Goal: Task Accomplishment & Management: Use online tool/utility

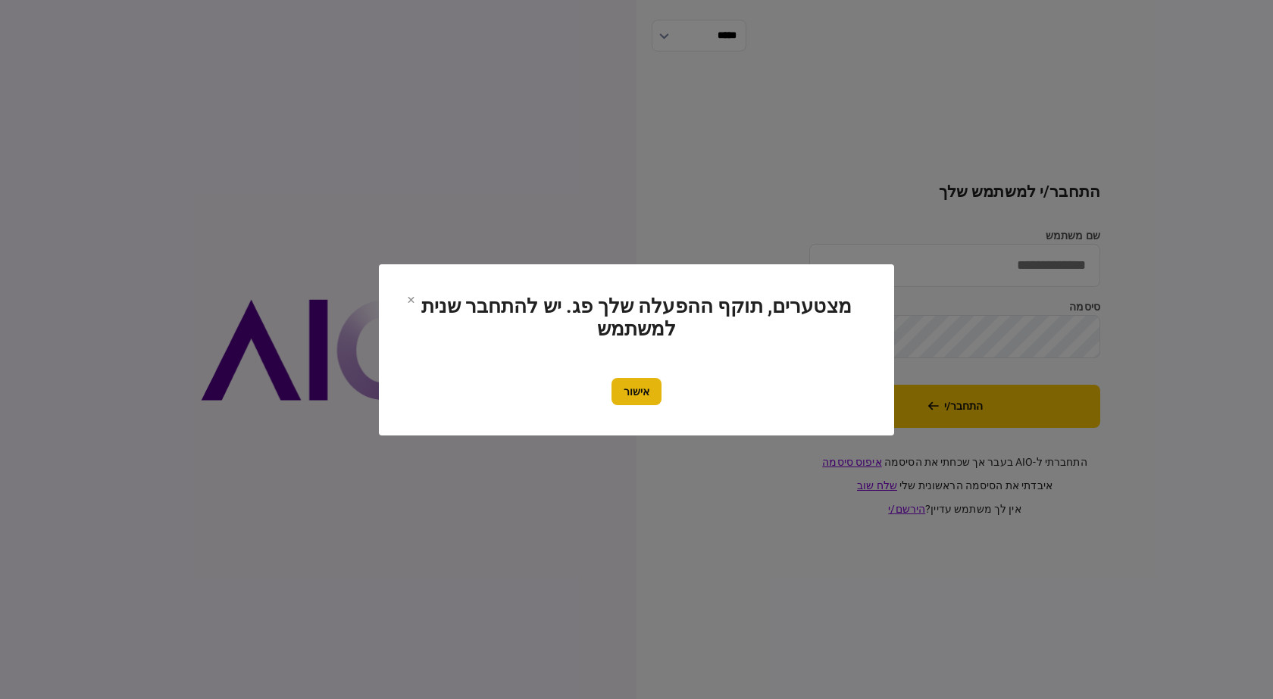
click at [642, 389] on button "אישור" at bounding box center [636, 391] width 50 height 27
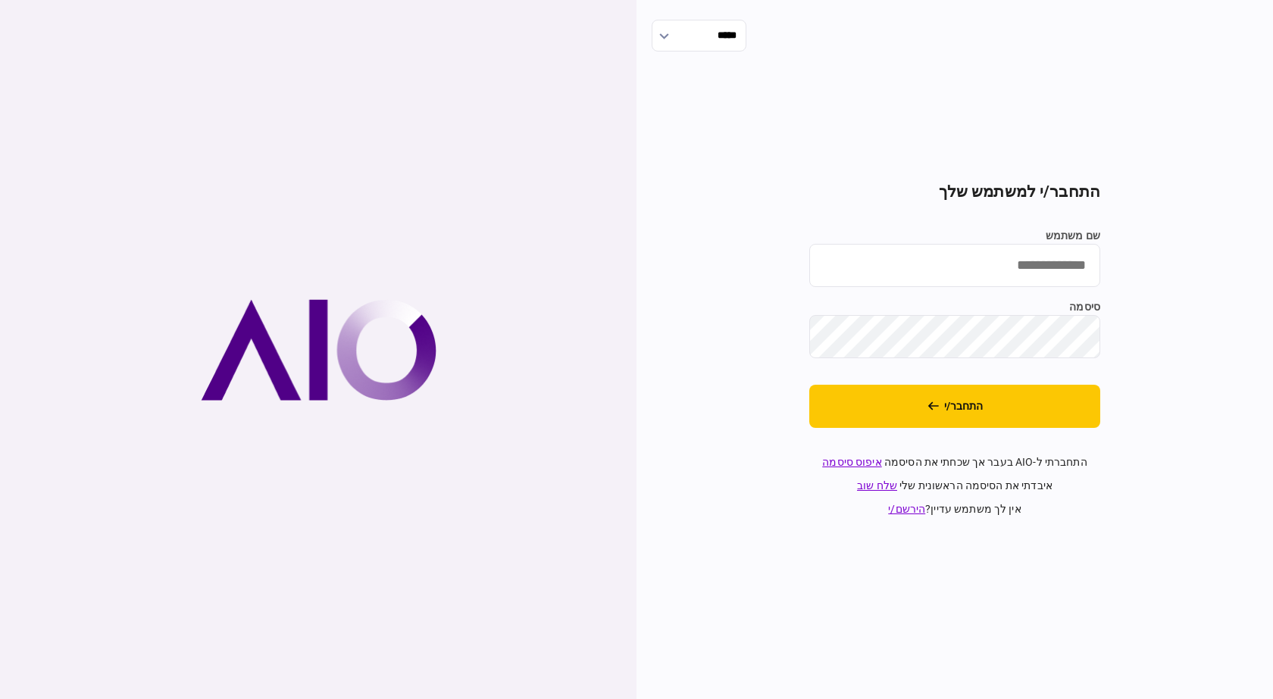
click at [1026, 277] on input "שם משתמש" at bounding box center [954, 265] width 291 height 43
type input "**********"
click at [914, 430] on section "**********" at bounding box center [954, 350] width 291 height 335
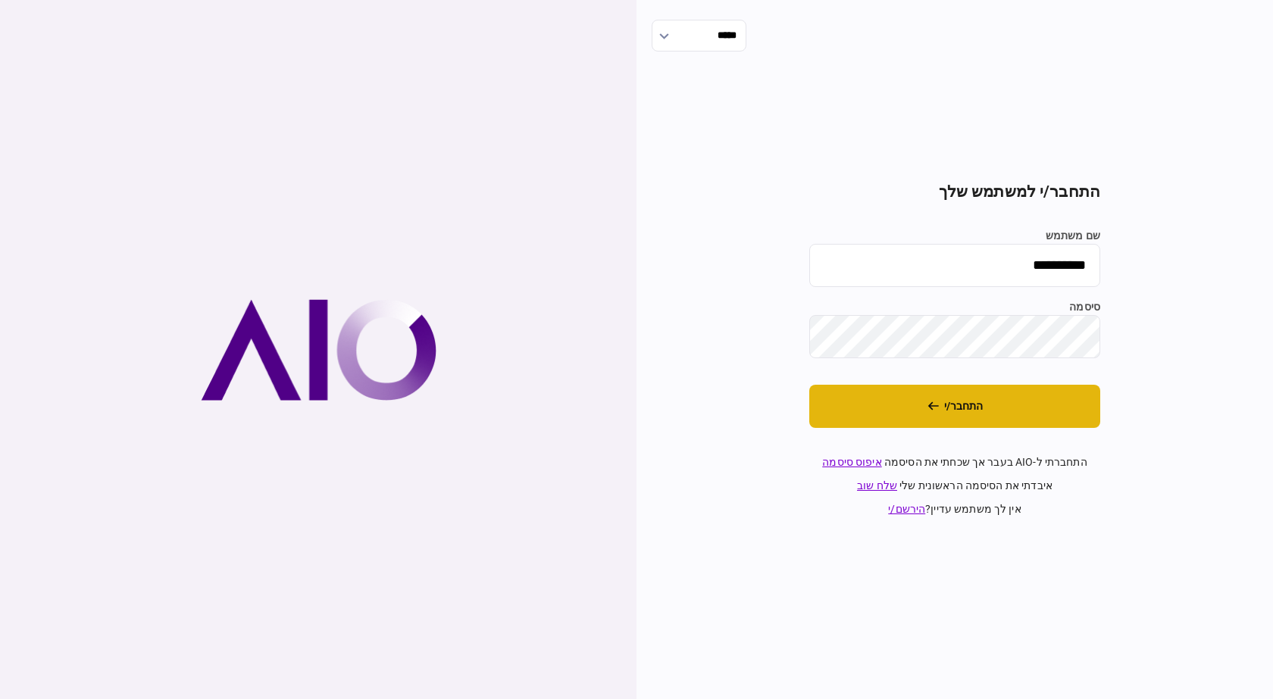
click at [917, 416] on button "התחבר/י" at bounding box center [954, 406] width 291 height 43
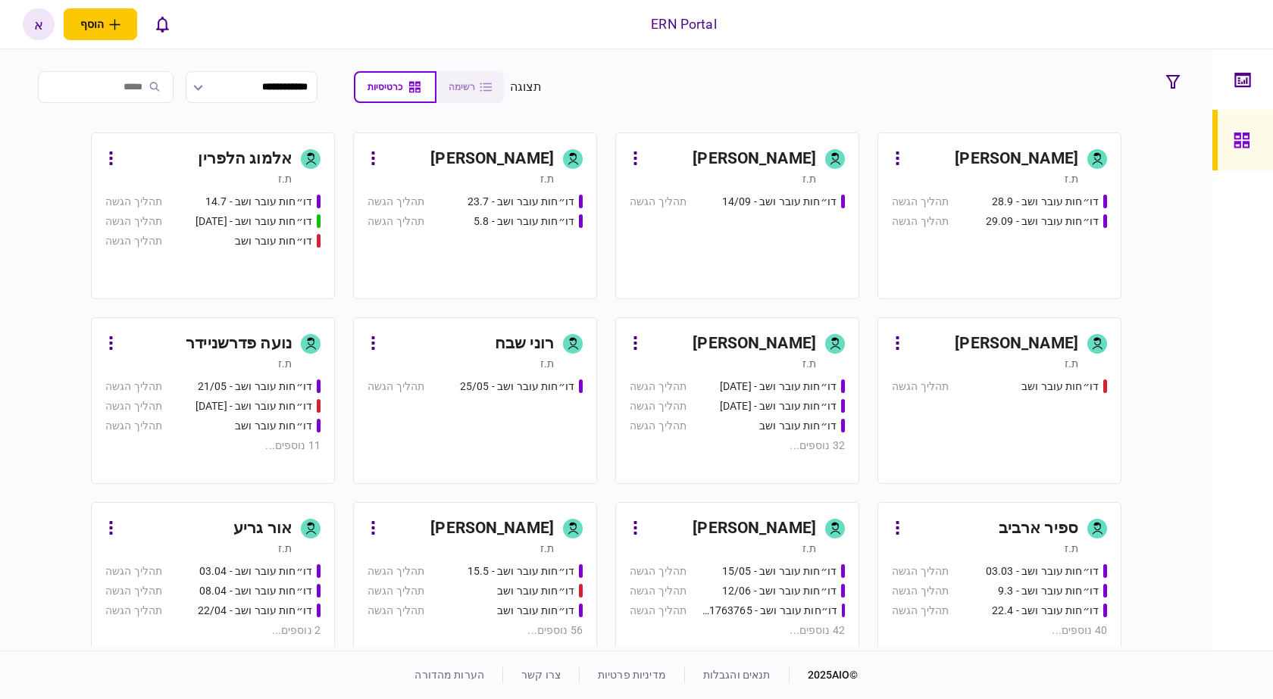
scroll to position [323, 0]
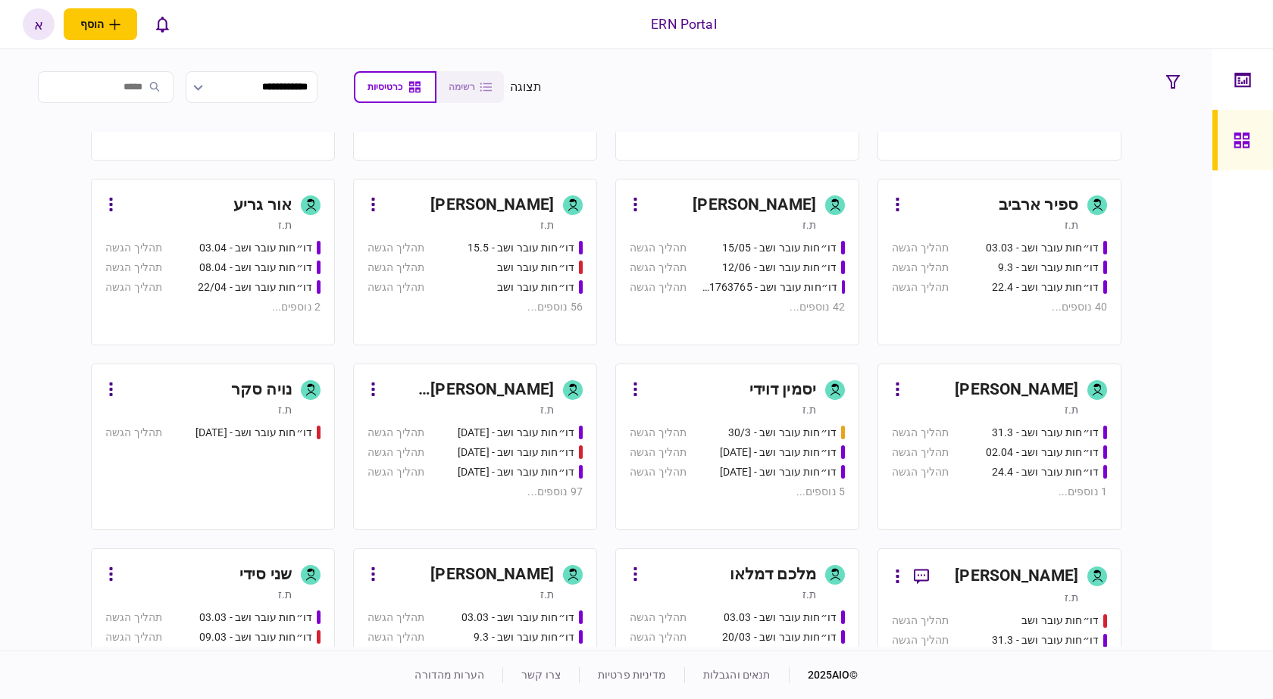
click at [551, 587] on div "ת.ז" at bounding box center [547, 594] width 14 height 15
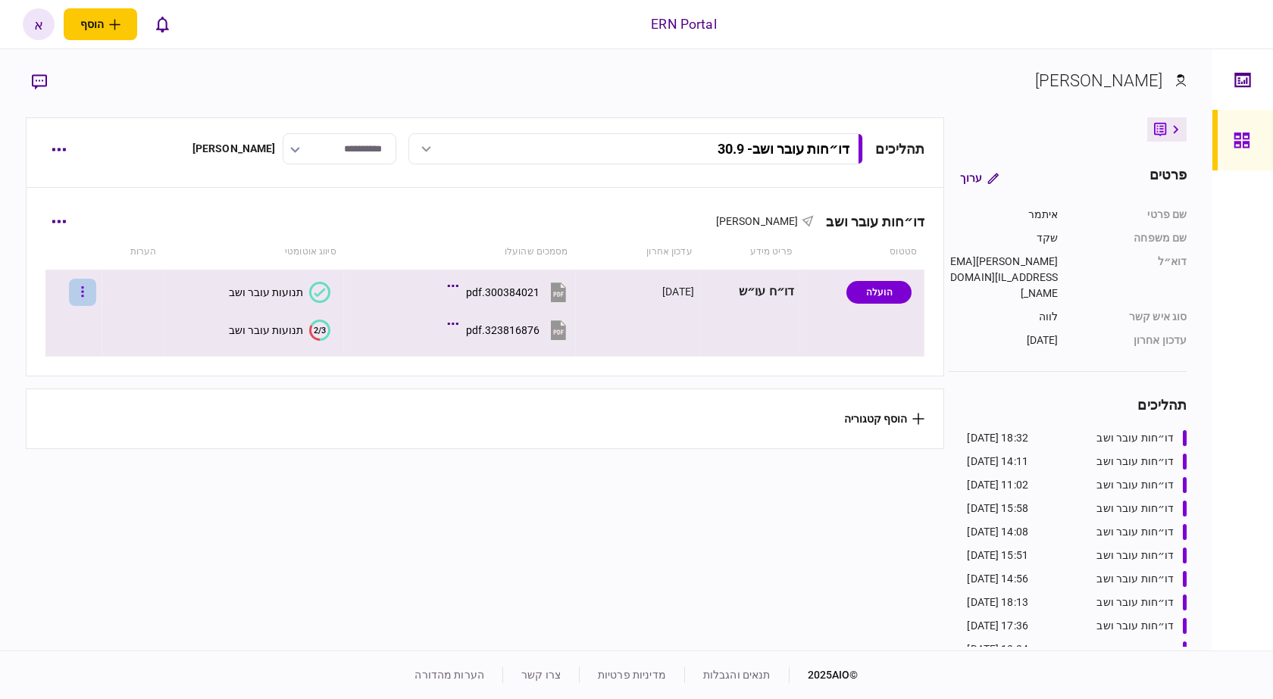
click at [86, 295] on button "button" at bounding box center [82, 292] width 27 height 27
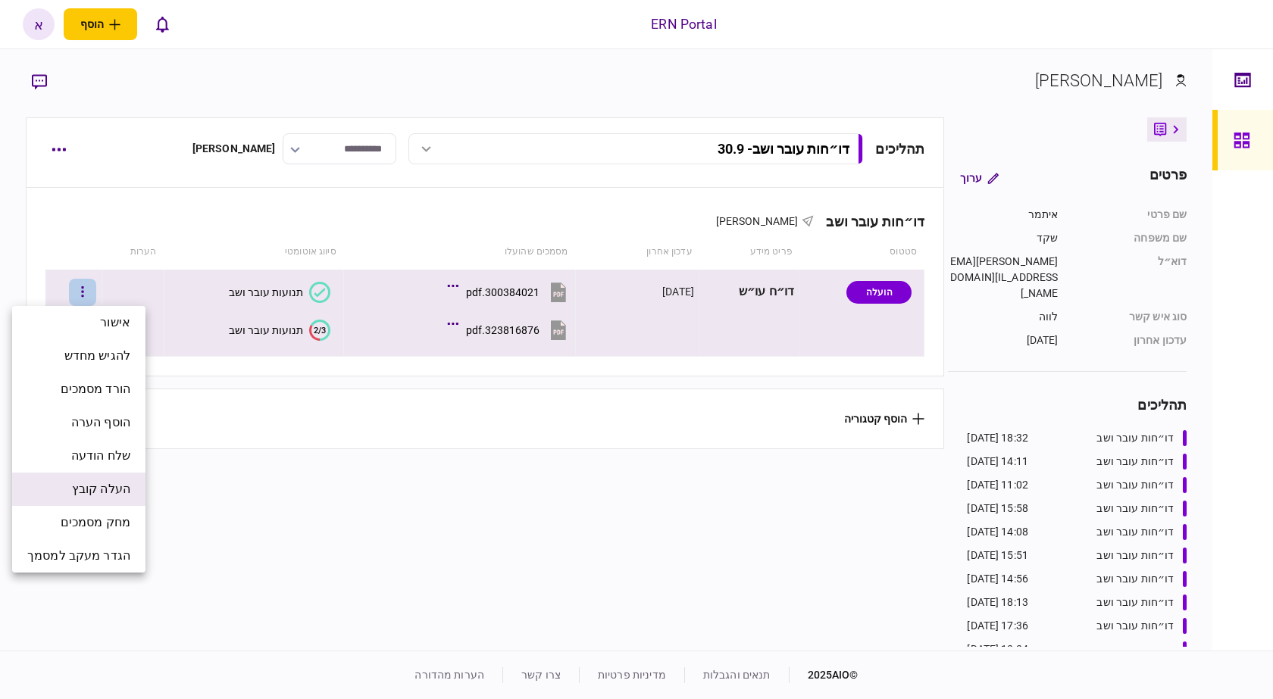
click at [115, 489] on span "העלה קובץ" at bounding box center [101, 489] width 58 height 18
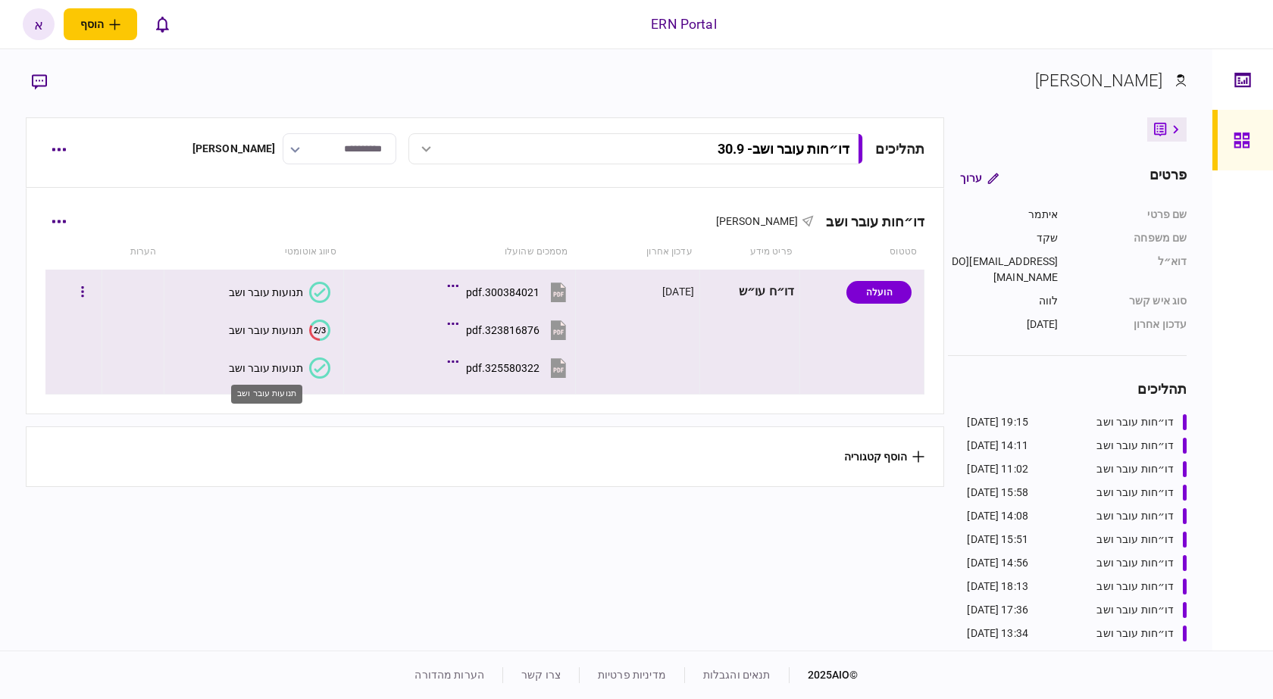
click at [271, 371] on div "תנועות עובר ושב" at bounding box center [266, 368] width 74 height 12
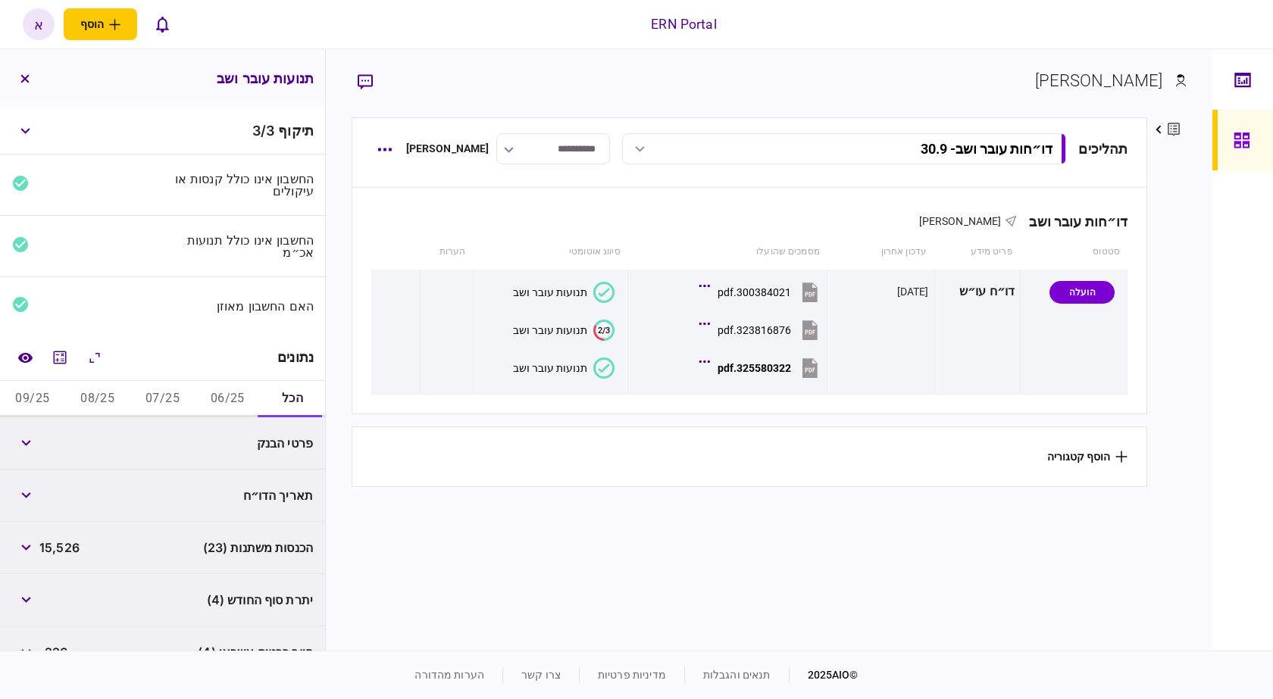
click at [257, 387] on button "06/25" at bounding box center [227, 399] width 65 height 36
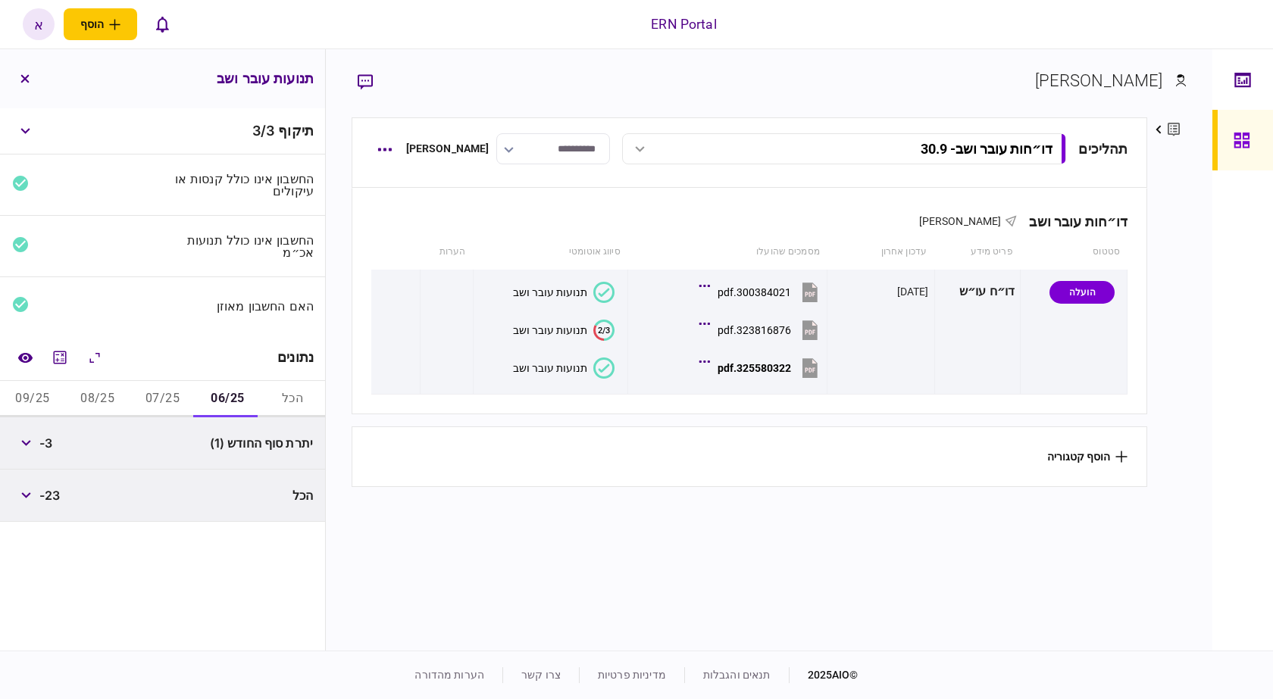
click at [238, 393] on button "06/25" at bounding box center [227, 399] width 65 height 36
click at [48, 436] on span "-3" at bounding box center [45, 443] width 13 height 18
copy span "3"
click at [157, 393] on button "07/25" at bounding box center [162, 399] width 65 height 36
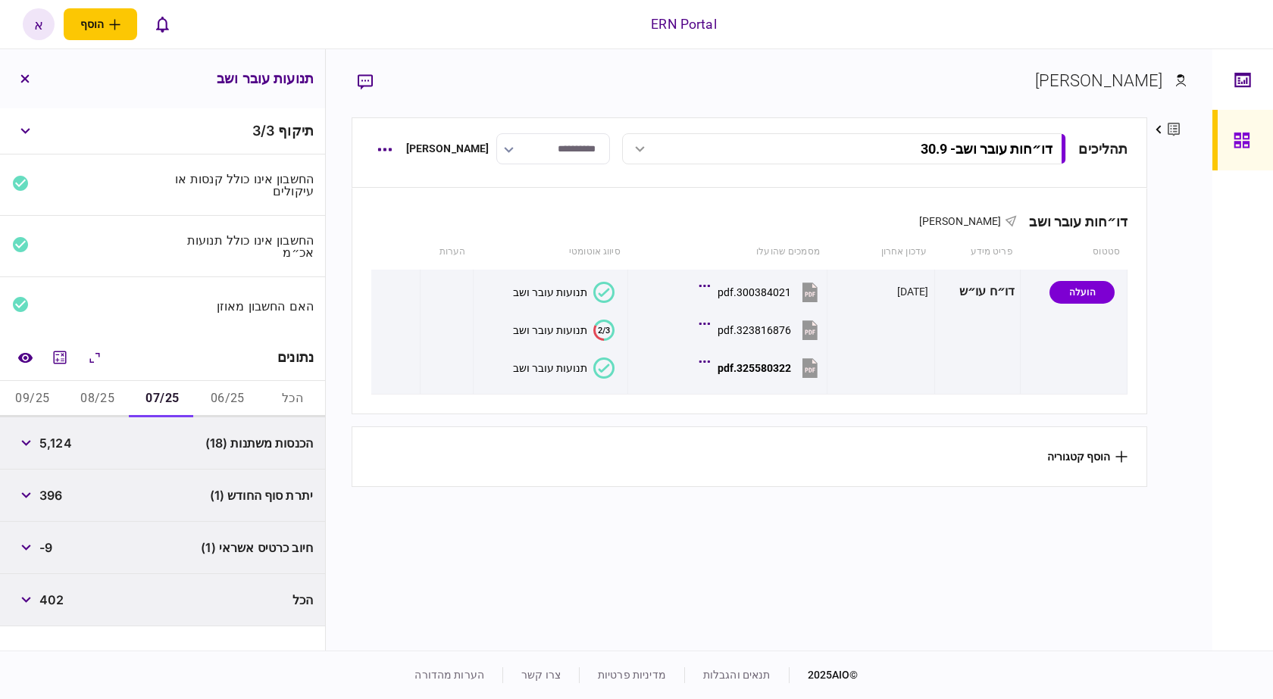
click at [58, 442] on span "5,124" at bounding box center [55, 443] width 33 height 18
copy span "5,124"
click at [45, 496] on span "396" at bounding box center [50, 495] width 23 height 18
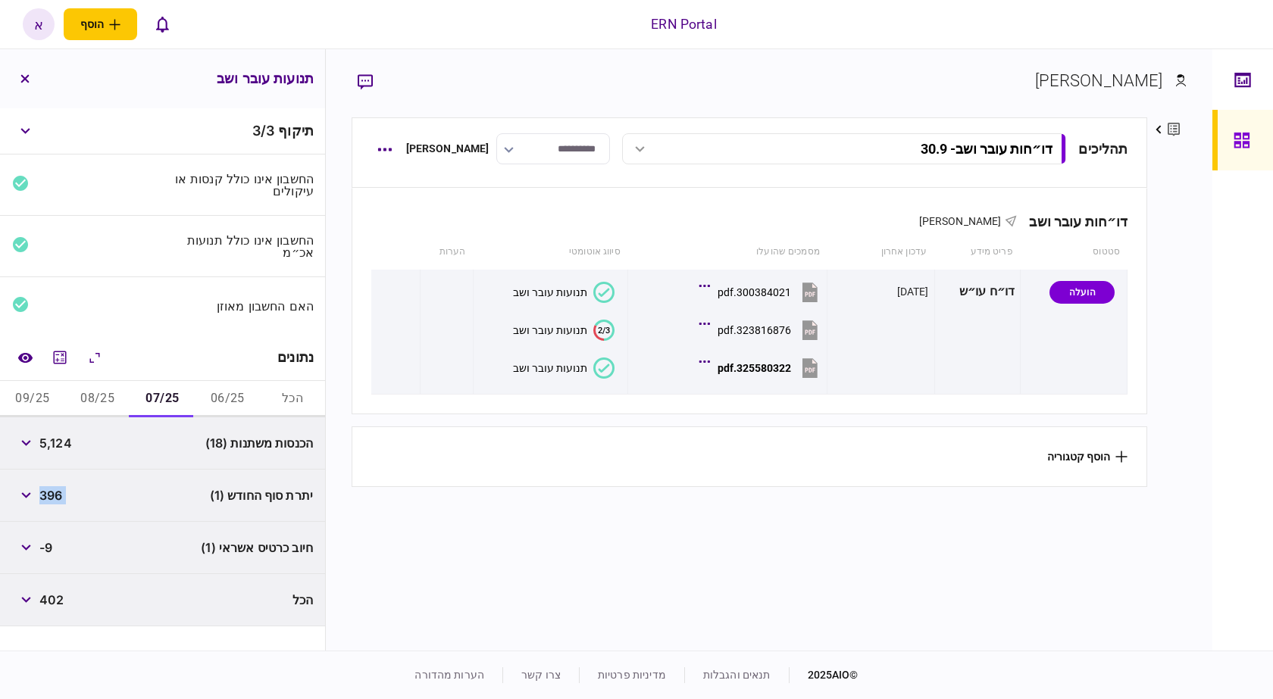
click at [45, 496] on span "396" at bounding box center [50, 495] width 23 height 18
copy div "396"
click at [111, 398] on button "08/25" at bounding box center [97, 399] width 65 height 36
click at [73, 445] on span "1,052" at bounding box center [55, 443] width 33 height 18
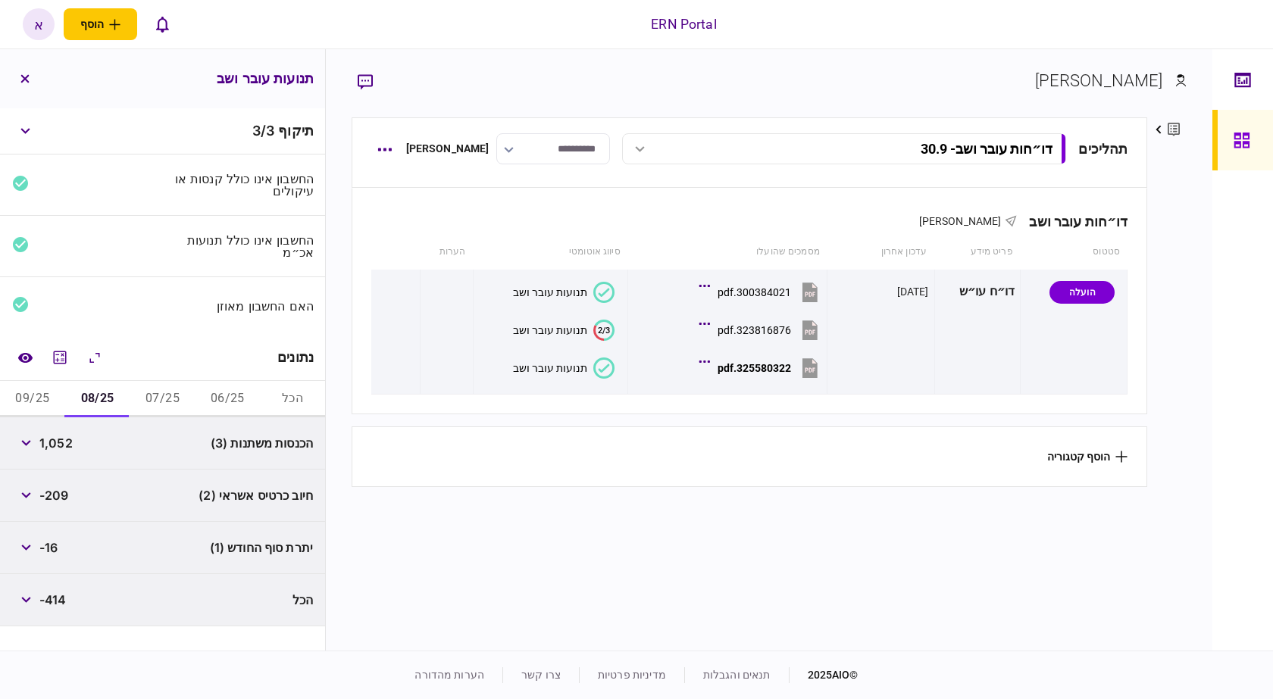
click at [67, 444] on span "1,052" at bounding box center [55, 443] width 33 height 18
copy span "1,052"
click at [56, 392] on button "09/25" at bounding box center [32, 399] width 65 height 36
click at [56, 439] on span "9,350" at bounding box center [57, 443] width 36 height 18
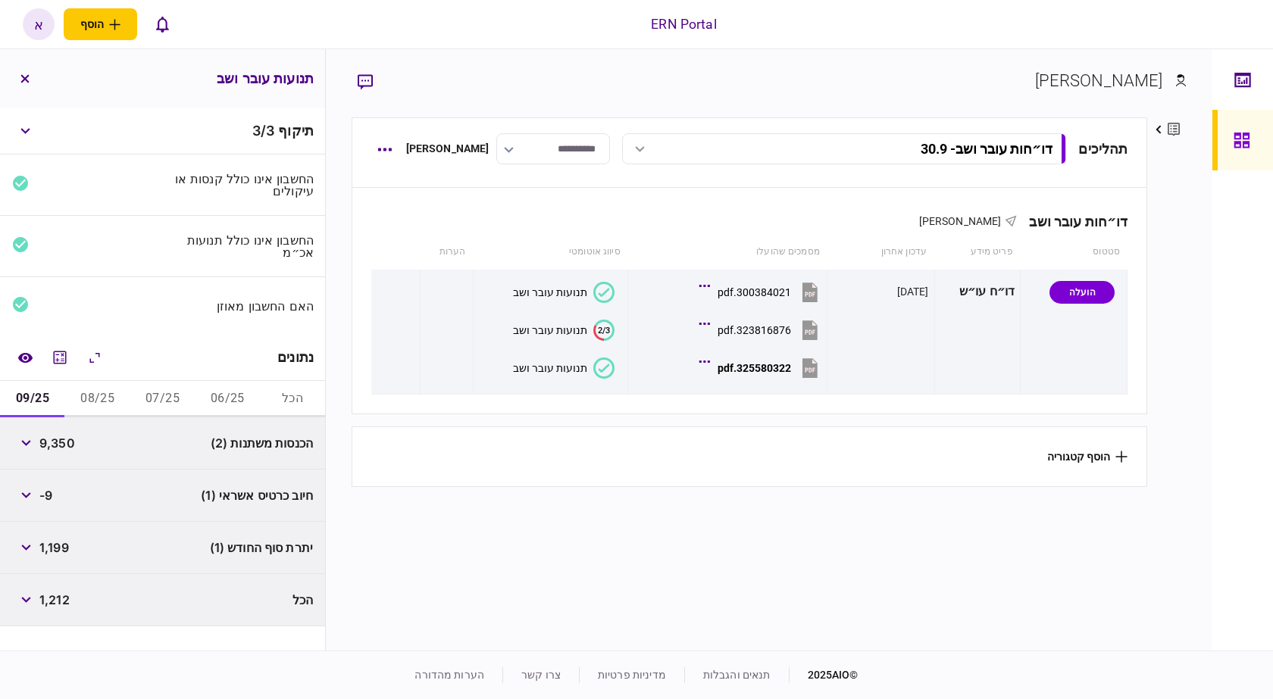
click at [56, 439] on span "9,350" at bounding box center [57, 443] width 36 height 18
copy span "9,350"
click at [23, 439] on button "button" at bounding box center [25, 443] width 27 height 27
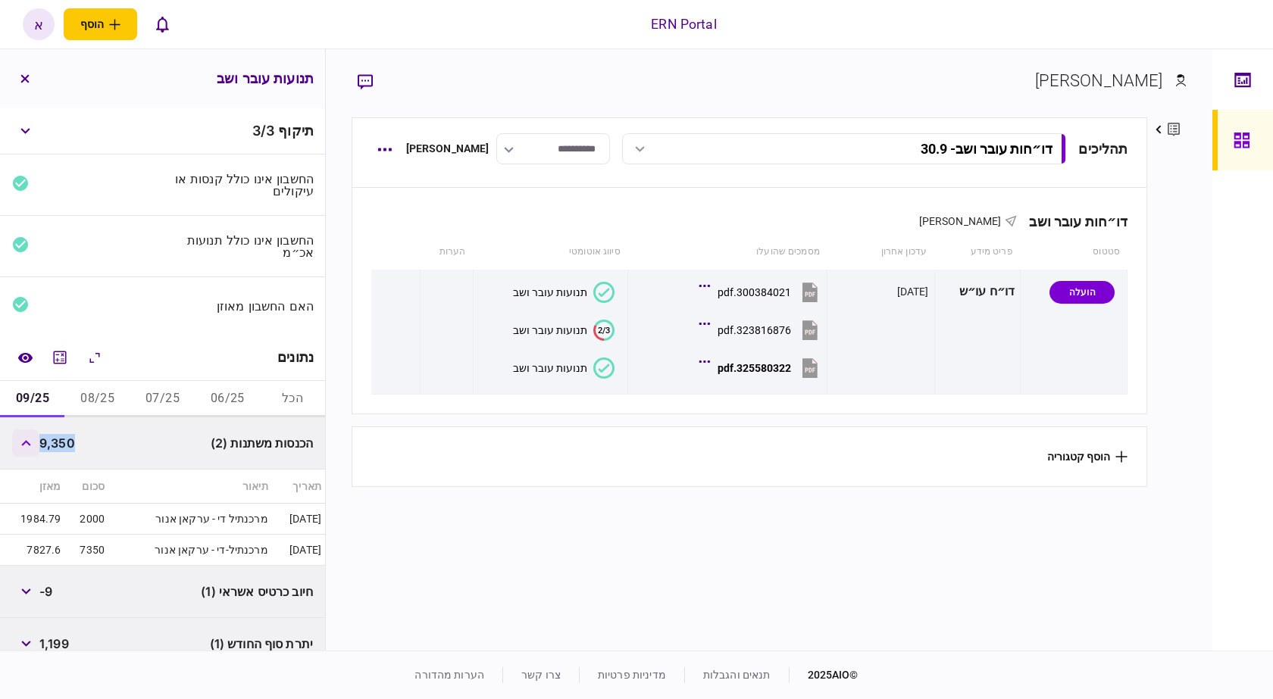
click at [25, 442] on icon "button" at bounding box center [26, 443] width 10 height 6
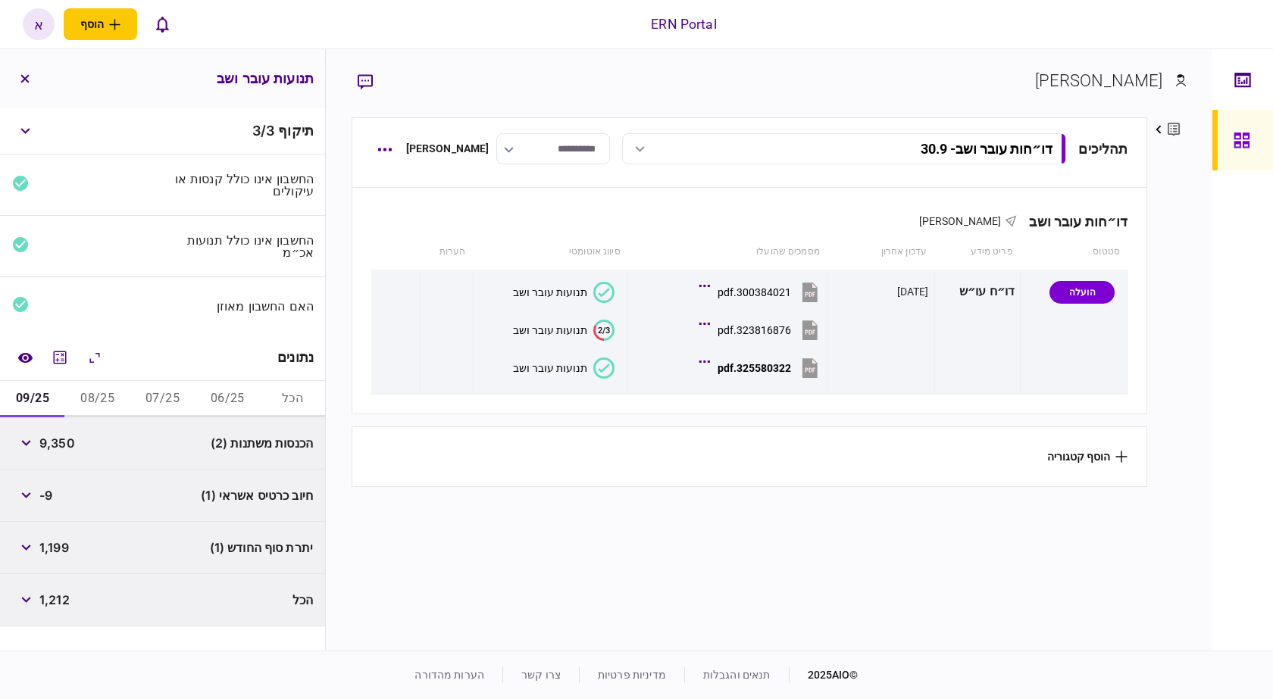
click at [55, 539] on span "1,199" at bounding box center [54, 548] width 30 height 18
copy span "1,199"
click at [97, 383] on button "08/25" at bounding box center [97, 399] width 65 height 36
click at [43, 544] on span "-16" at bounding box center [48, 548] width 18 height 18
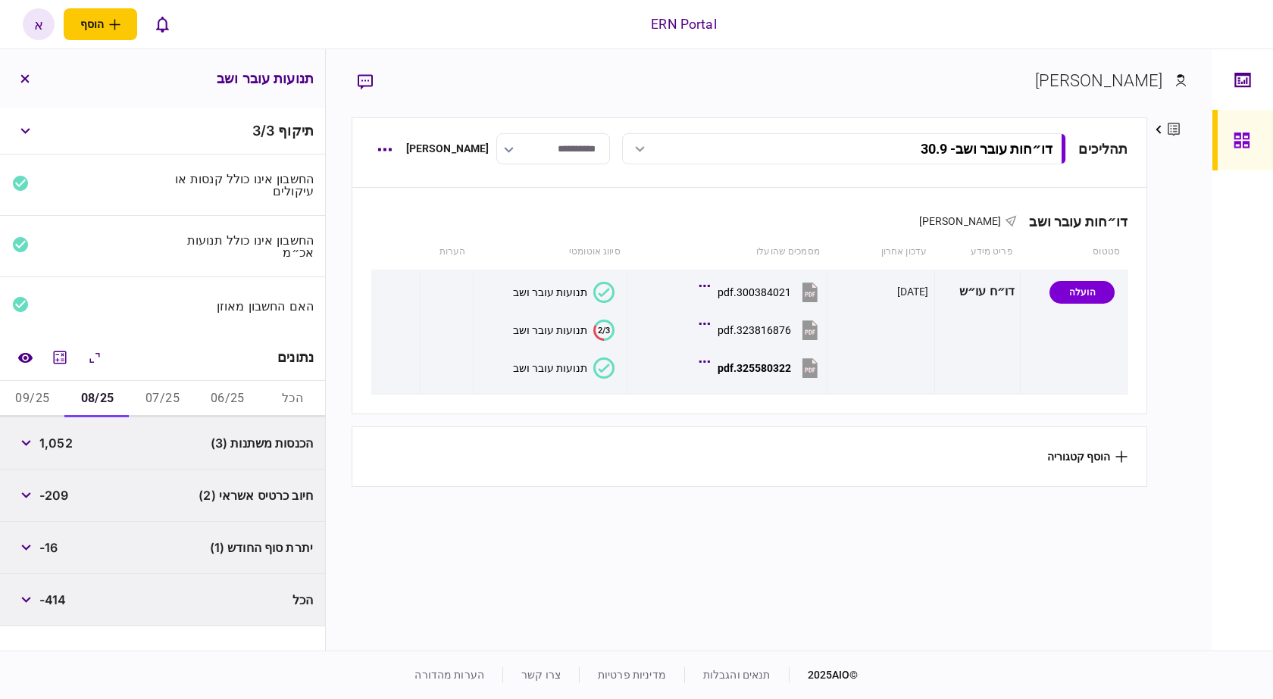
click at [43, 544] on span "-16" at bounding box center [48, 548] width 18 height 18
click at [55, 544] on span "-16" at bounding box center [48, 548] width 18 height 18
copy span "16"
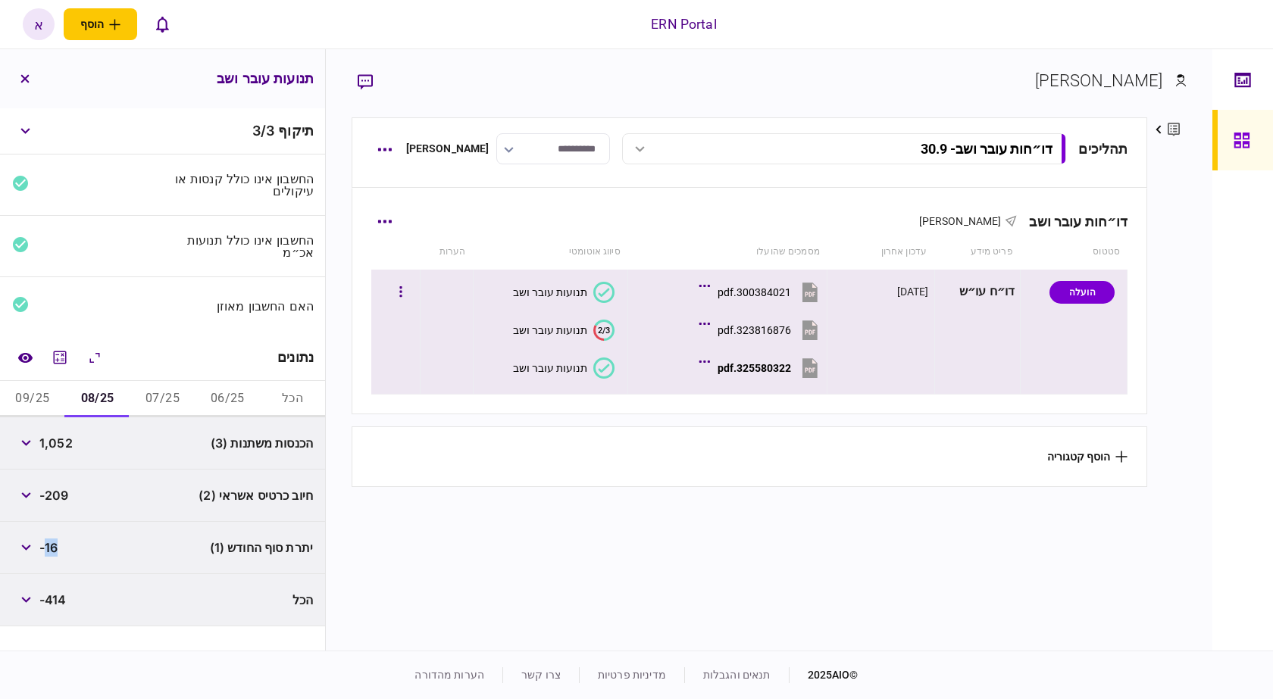
click at [589, 375] on button "תנועות עובר ושב" at bounding box center [564, 368] width 102 height 21
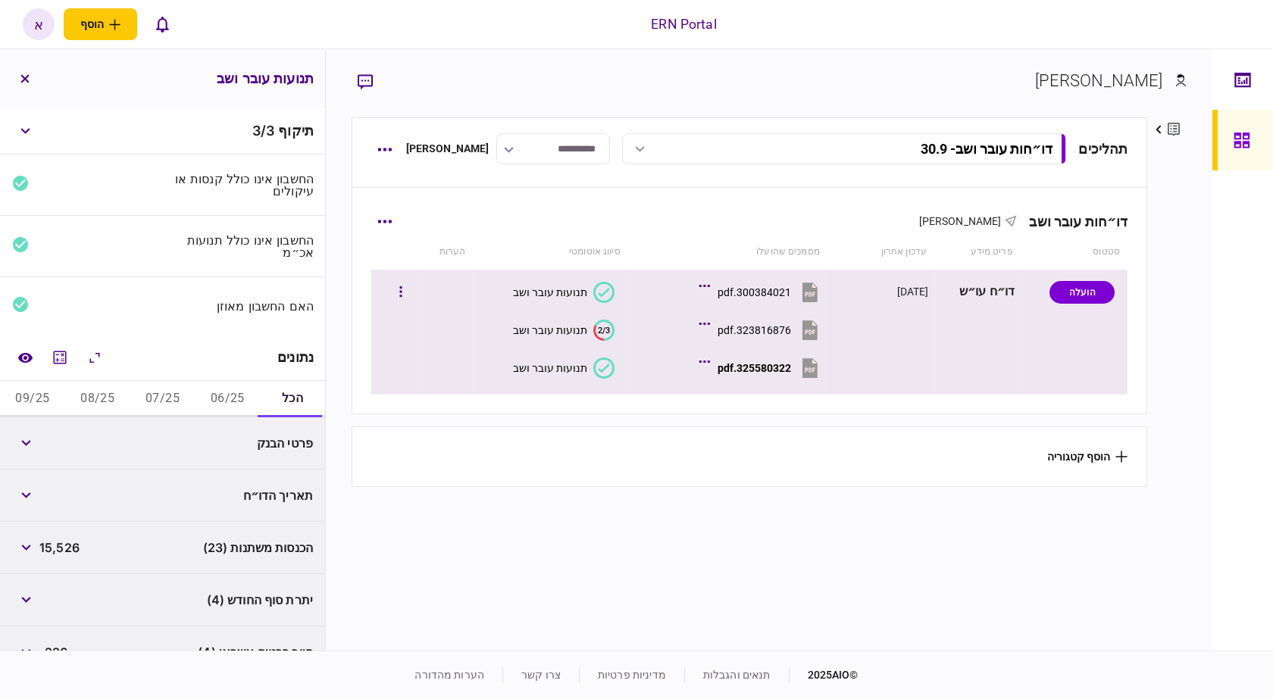
click at [753, 373] on div "325580322.pdf" at bounding box center [753, 368] width 73 height 12
